Goal: Find specific page/section: Find specific page/section

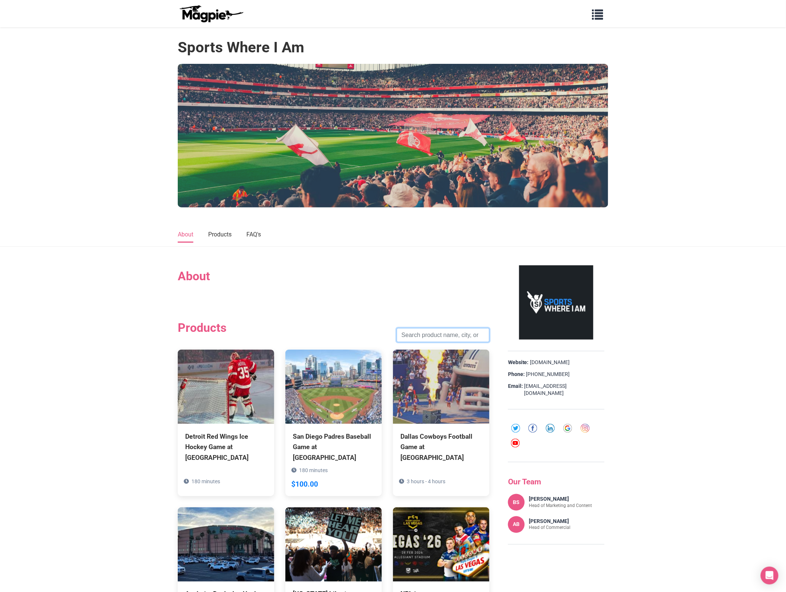
click at [439, 336] on input "search" at bounding box center [443, 335] width 93 height 14
paste input "[GEOGRAPHIC_DATA]"
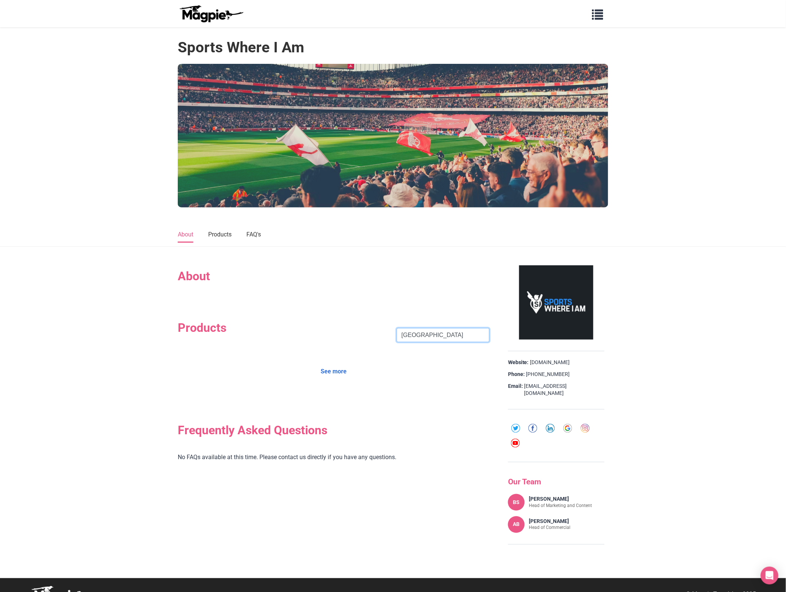
click button "Search" at bounding box center [0, 0] width 0 height 0
type input "[GEOGRAPHIC_DATA]"
click at [338, 376] on link "See more" at bounding box center [334, 372] width 36 height 14
click at [329, 369] on link "See more" at bounding box center [334, 372] width 36 height 14
click at [226, 237] on link "Products" at bounding box center [219, 235] width 23 height 16
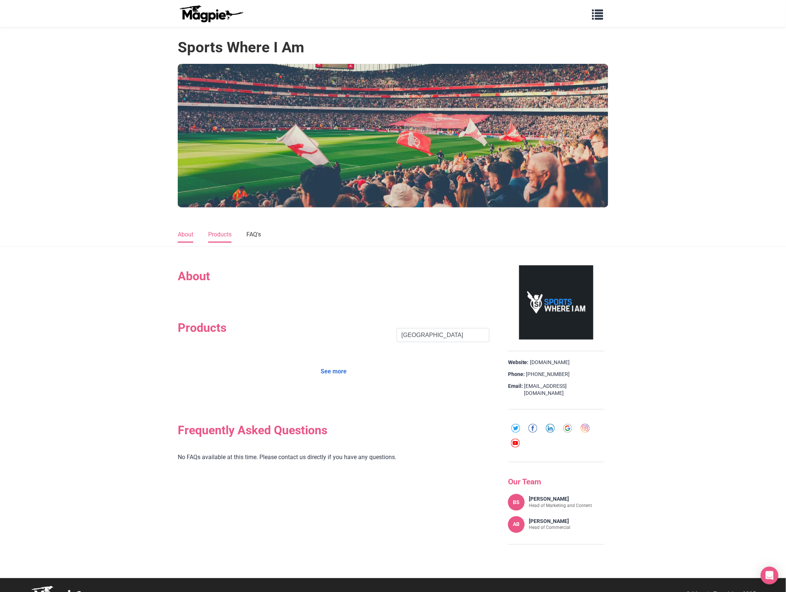
scroll to position [9, 0]
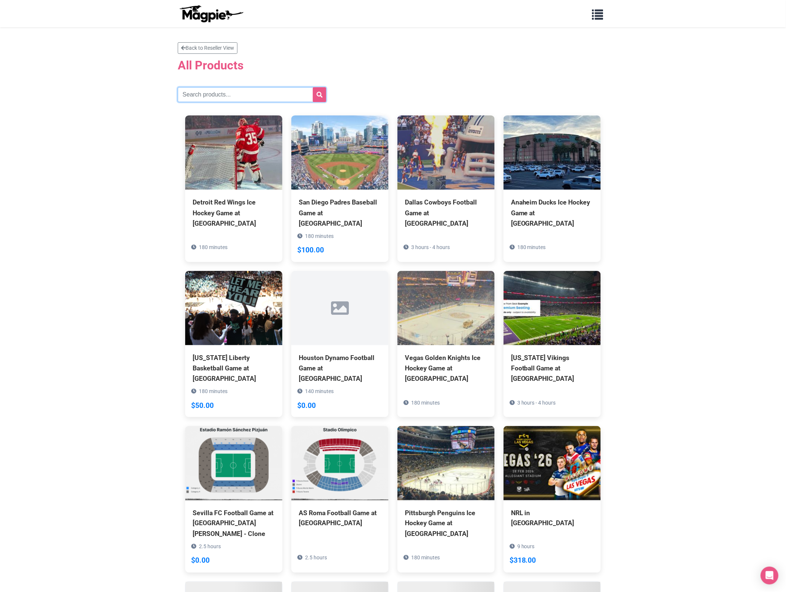
click at [214, 91] on input "text" at bounding box center [252, 94] width 149 height 15
paste input "[GEOGRAPHIC_DATA]"
type input "[GEOGRAPHIC_DATA]"
click at [321, 94] on icon "submit" at bounding box center [320, 95] width 6 height 6
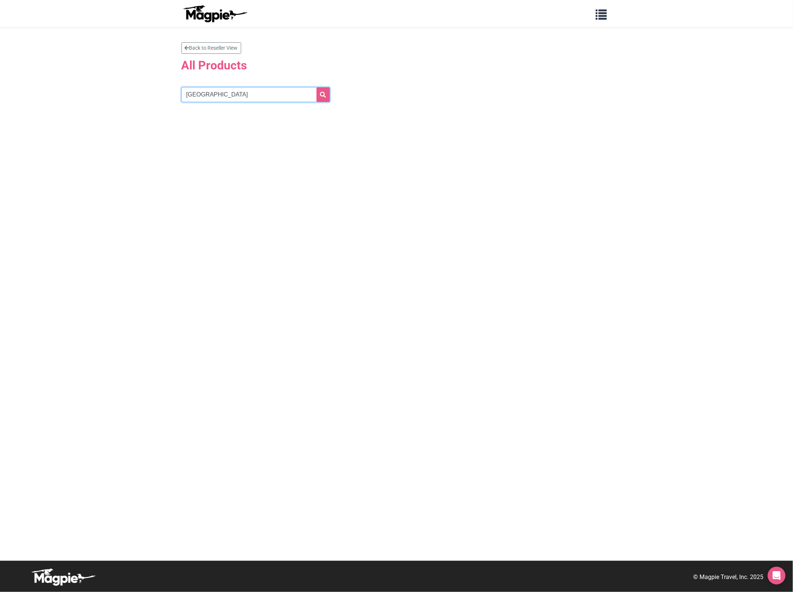
click at [234, 96] on input "[GEOGRAPHIC_DATA]" at bounding box center [256, 94] width 149 height 15
type input "[GEOGRAPHIC_DATA]"
click at [327, 90] on button "submit" at bounding box center [323, 94] width 13 height 15
drag, startPoint x: 219, startPoint y: 93, endPoint x: 38, endPoint y: 87, distance: 181.3
click at [38, 87] on section "Back to Reseller View All Products Liverpool" at bounding box center [396, 294] width 793 height 534
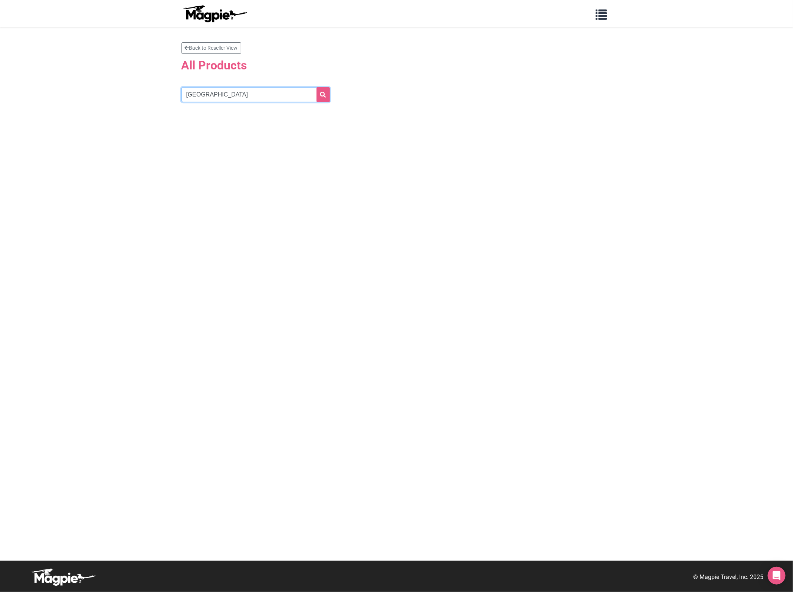
paste input "Anfield"
type input "Anfield"
click at [320, 98] on button "submit" at bounding box center [323, 94] width 13 height 15
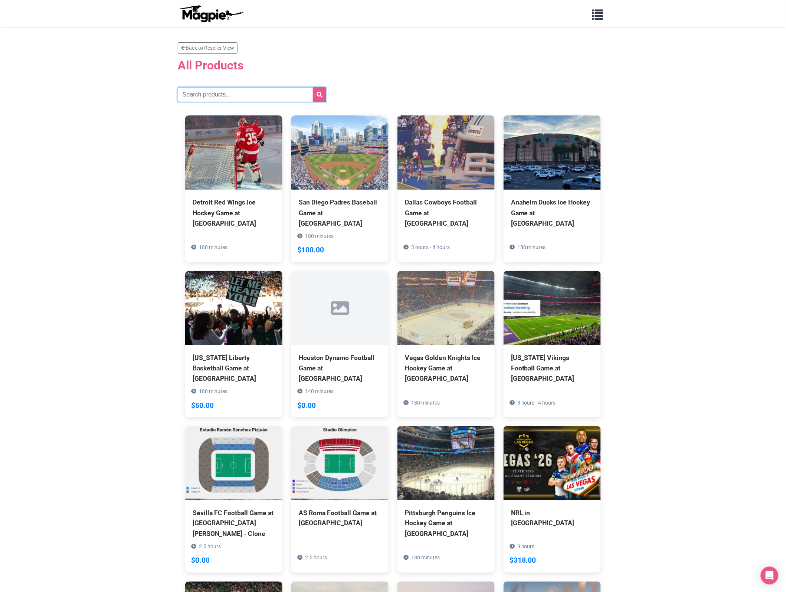
click at [232, 94] on input "text" at bounding box center [252, 94] width 149 height 15
paste input "Leeds"
type input "Leeds"
click at [322, 95] on icon "submit" at bounding box center [320, 95] width 6 height 6
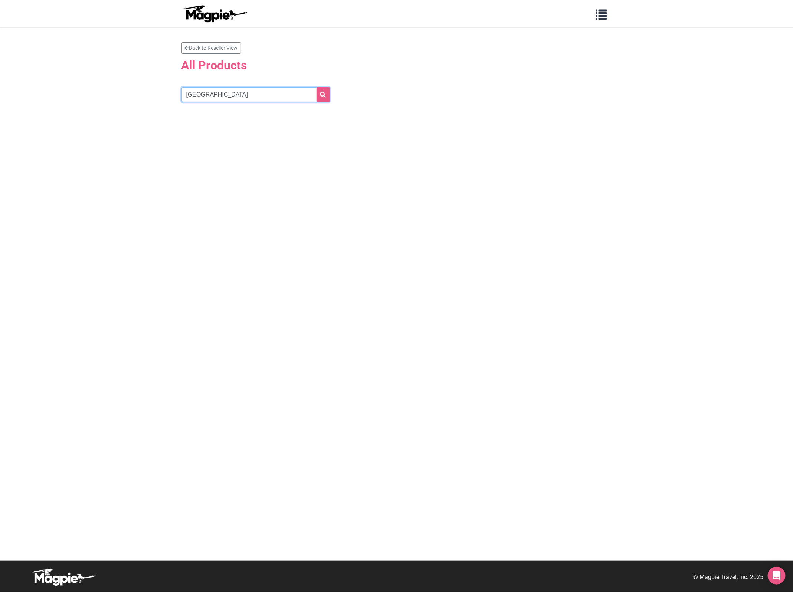
drag, startPoint x: 201, startPoint y: 97, endPoint x: 16, endPoint y: 76, distance: 186.4
click at [16, 76] on section "Back to Reseller View All Products Leeds" at bounding box center [396, 294] width 793 height 534
paste input "Brentford"
type input "Brentford"
click at [322, 96] on icon "submit" at bounding box center [323, 95] width 6 height 6
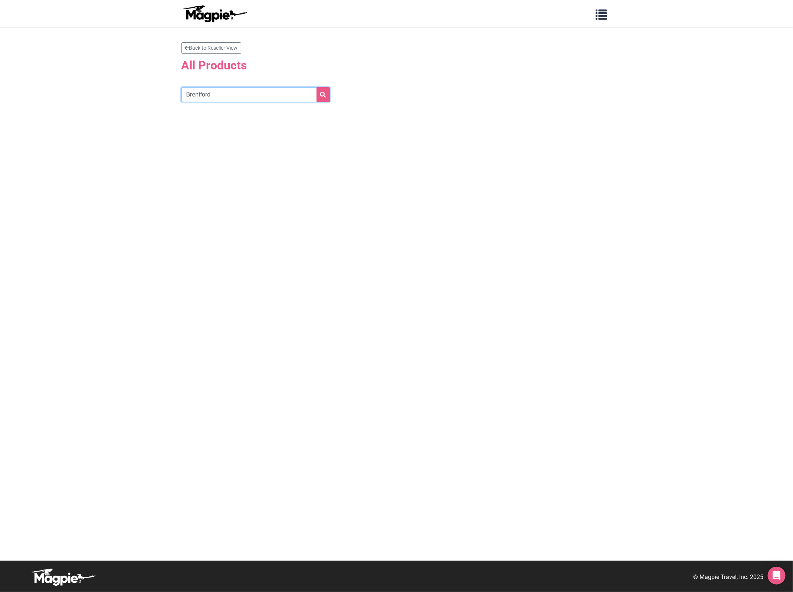
drag, startPoint x: 224, startPoint y: 95, endPoint x: 3, endPoint y: 82, distance: 221.3
click at [3, 82] on section "Back to Reseller View All Products [GEOGRAPHIC_DATA]" at bounding box center [396, 294] width 793 height 534
paste input "Aston"
type input "Aston"
click at [323, 97] on icon "submit" at bounding box center [323, 95] width 6 height 6
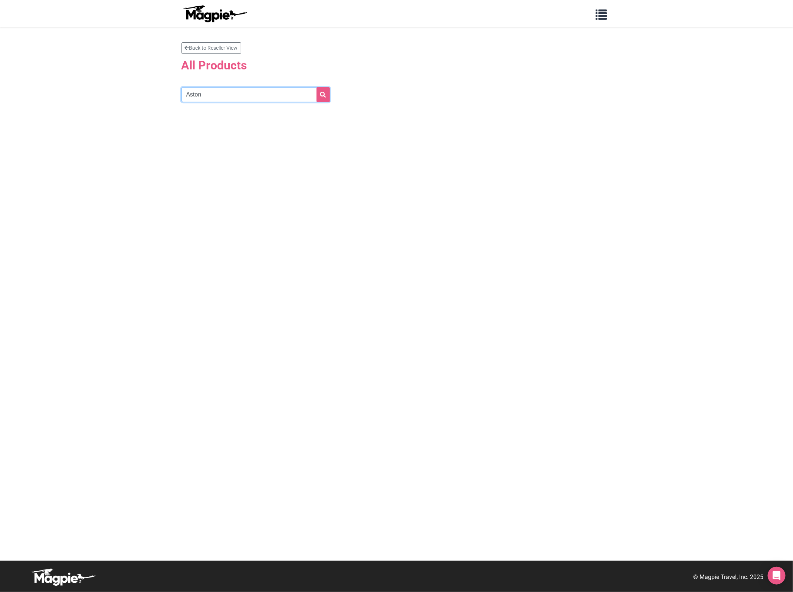
click at [248, 95] on input "Aston" at bounding box center [256, 94] width 149 height 15
type input "Aston"
click at [320, 95] on button "submit" at bounding box center [323, 94] width 13 height 15
